Goal: Communication & Community: Answer question/provide support

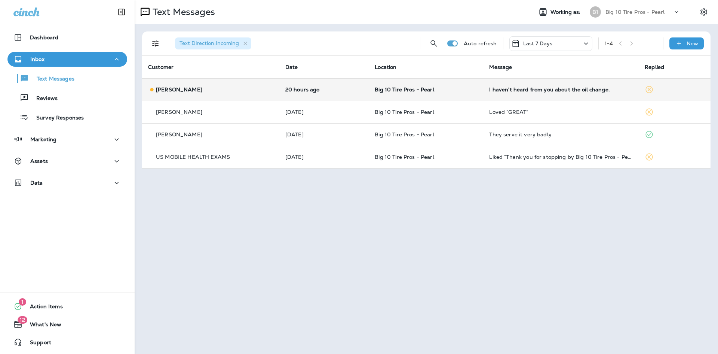
click at [179, 88] on p "[PERSON_NAME]" at bounding box center [179, 89] width 46 height 6
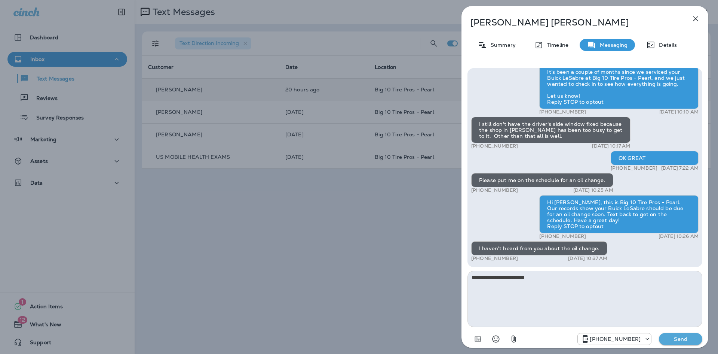
type textarea "**********"
click at [671, 340] on p "Send" at bounding box center [680, 338] width 31 height 7
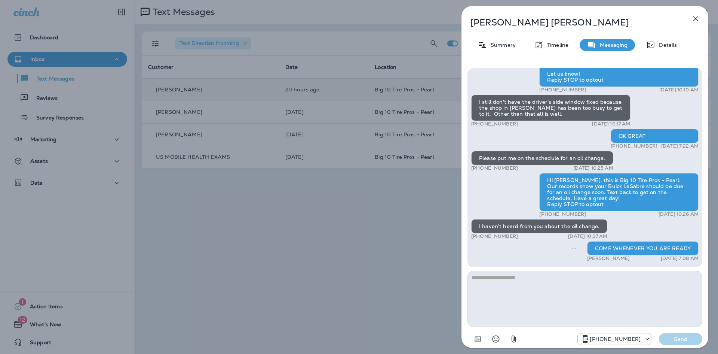
click at [695, 22] on icon "button" at bounding box center [695, 18] width 9 height 9
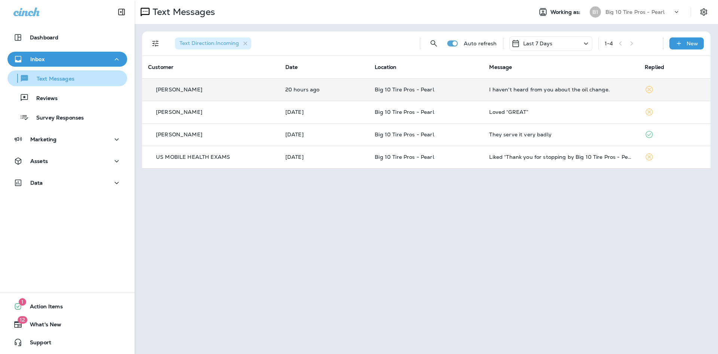
click at [59, 77] on p "Text Messages" at bounding box center [51, 79] width 45 height 7
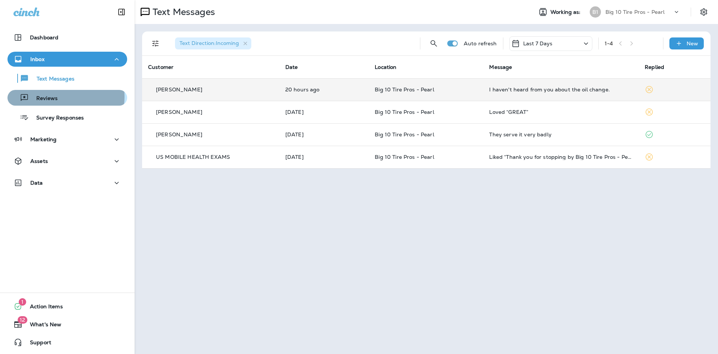
click at [55, 97] on p "Reviews" at bounding box center [43, 98] width 29 height 7
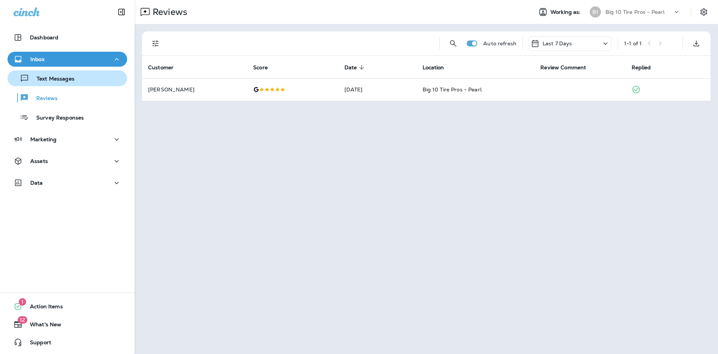
click at [52, 80] on p "Text Messages" at bounding box center [51, 79] width 45 height 7
